Goal: Check status: Check status

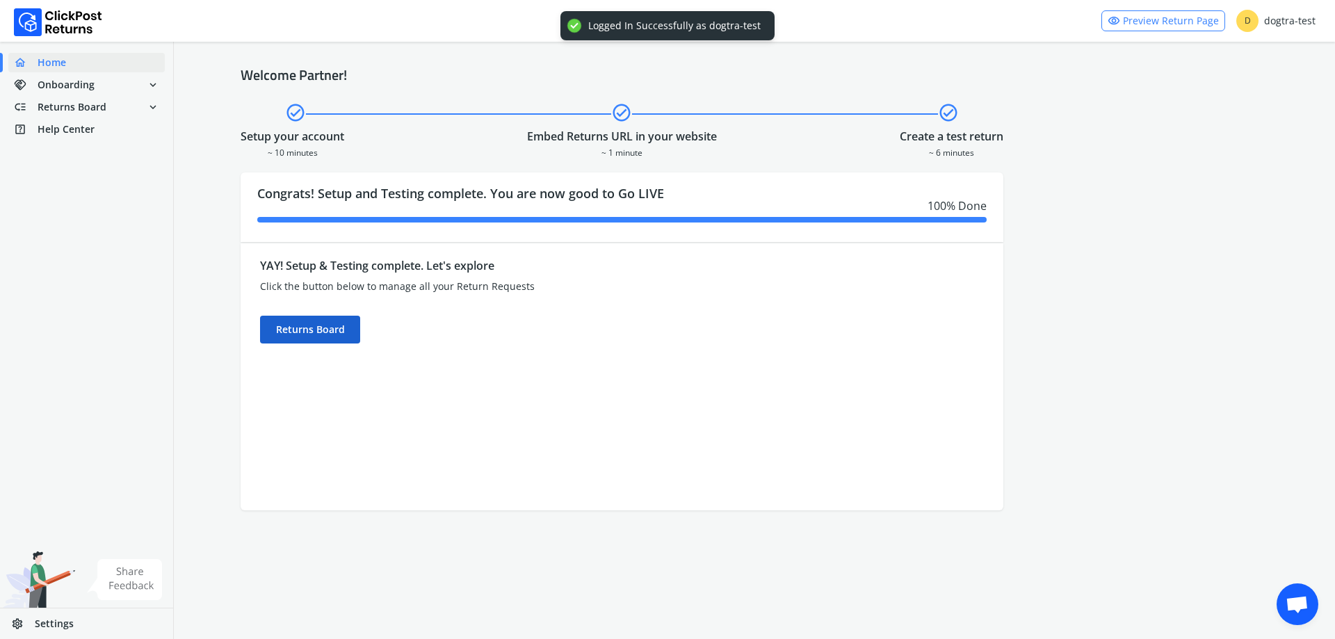
click at [313, 339] on div "Returns Board" at bounding box center [310, 330] width 100 height 28
